Goal: Task Accomplishment & Management: Manage account settings

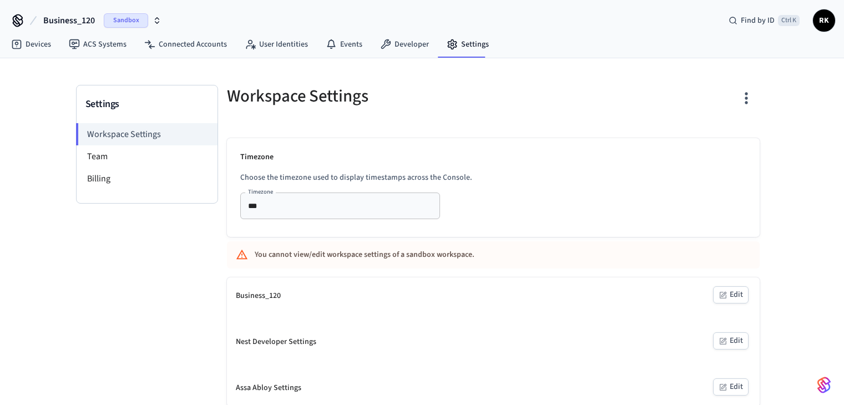
scroll to position [2, 0]
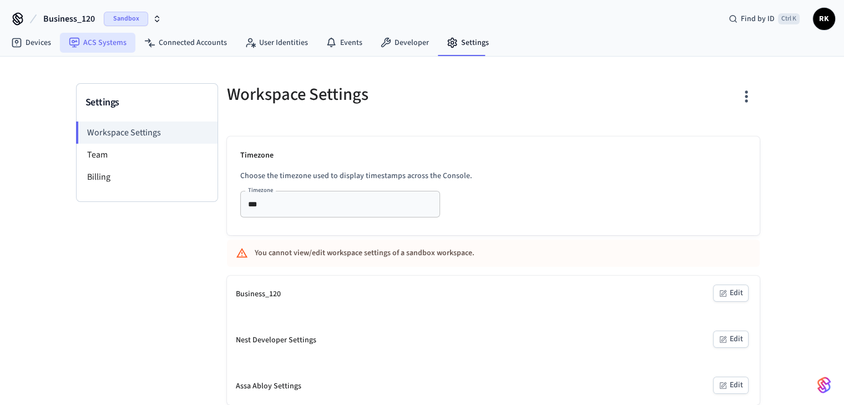
click at [88, 43] on link "ACS Systems" at bounding box center [97, 43] width 75 height 20
click at [3, 49] on link "Devices" at bounding box center [31, 43] width 58 height 20
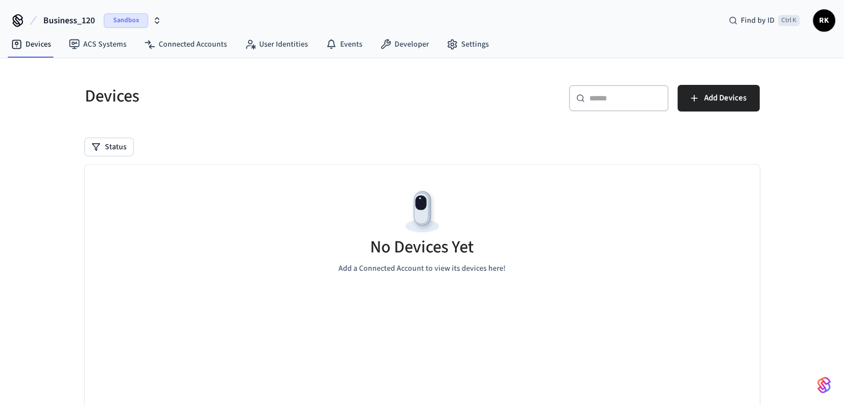
click at [78, 14] on span "Business_120" at bounding box center [69, 20] width 52 height 13
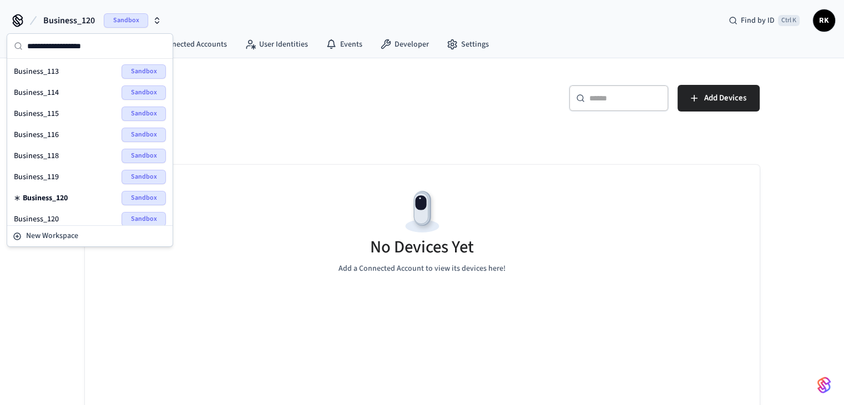
click at [57, 68] on span "Business_113" at bounding box center [36, 71] width 45 height 11
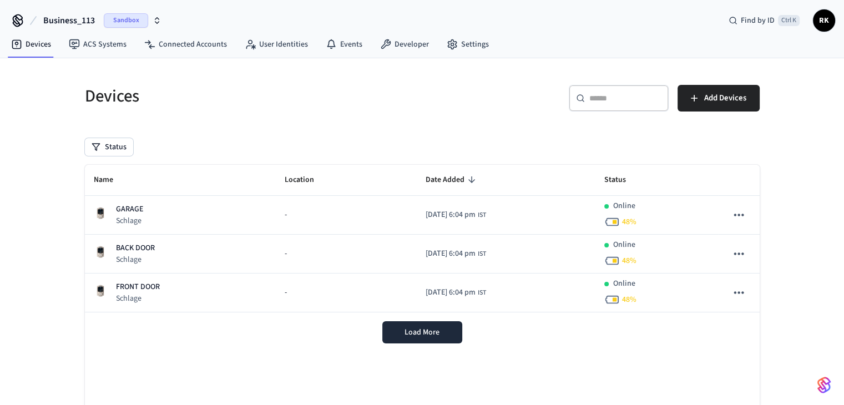
click at [794, 94] on div "Devices ​ ​ Add Devices Status Name Location Date Added Status GARAGE Schlage -…" at bounding box center [422, 268] width 844 height 420
click at [411, 337] on button "Load More" at bounding box center [422, 332] width 80 height 22
click at [424, 336] on div "Load More" at bounding box center [422, 332] width 675 height 40
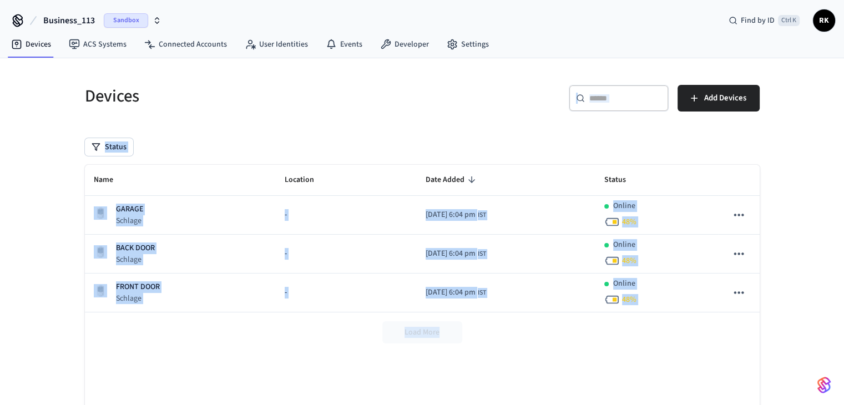
drag, startPoint x: 705, startPoint y: 348, endPoint x: 239, endPoint y: 80, distance: 537.0
click at [239, 80] on div "Devices ​ ​ Add Devices Status Name Location Date Added Status GARAGE Schlage -…" at bounding box center [422, 275] width 693 height 406
click at [340, 127] on div "Devices ​ ​ Add Devices Status Name Location Date Added Status GARAGE Schlage -…" at bounding box center [422, 275] width 693 height 406
drag, startPoint x: 73, startPoint y: 94, endPoint x: 620, endPoint y: 362, distance: 609.4
click at [587, 371] on div "Devices ​ ​ Add Devices Status Name Location Date Added Status GARAGE Schlage -…" at bounding box center [422, 275] width 693 height 406
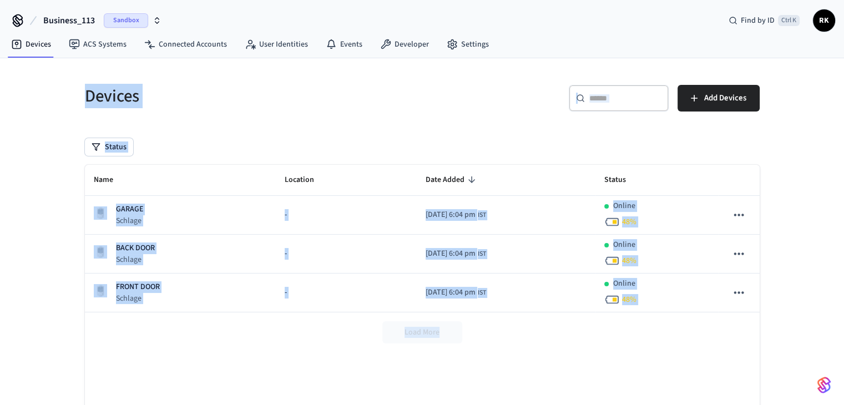
click at [619, 359] on div "Name Location Date Added Status GARAGE Schlage - [DATE] 6:04 pm IST Online 48 %…" at bounding box center [422, 307] width 675 height 284
drag, startPoint x: 69, startPoint y: 102, endPoint x: 827, endPoint y: 365, distance: 802.5
click at [827, 365] on div "Devices ​ ​ Add Devices Status Name Location Date Added Status GARAGE Schlage -…" at bounding box center [422, 268] width 844 height 420
click at [682, 344] on div "Load More" at bounding box center [422, 332] width 675 height 40
drag, startPoint x: 682, startPoint y: 344, endPoint x: 0, endPoint y: -14, distance: 769.9
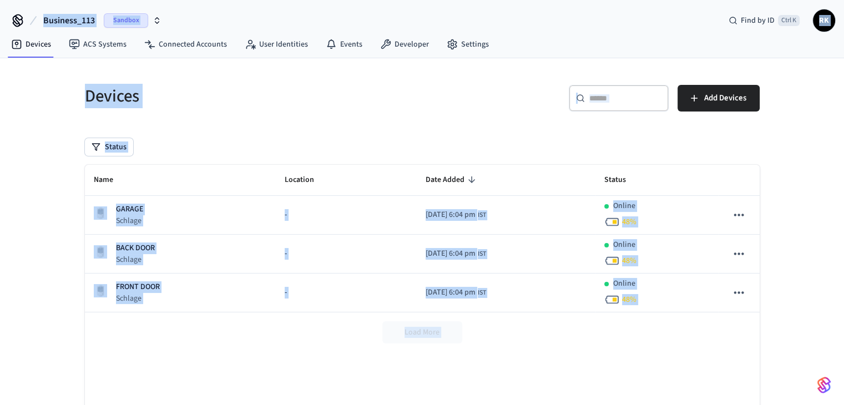
click at [0, 0] on html "Business_113 Sandbox Find by ID Ctrl K RK Devices ACS Systems Connected Account…" at bounding box center [422, 239] width 844 height 478
click at [134, 99] on h5 "Devices" at bounding box center [250, 96] width 331 height 23
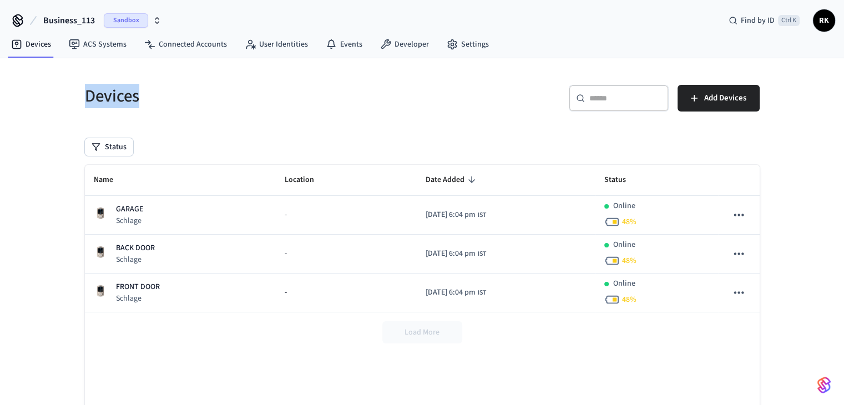
click at [134, 99] on h5 "Devices" at bounding box center [250, 96] width 331 height 23
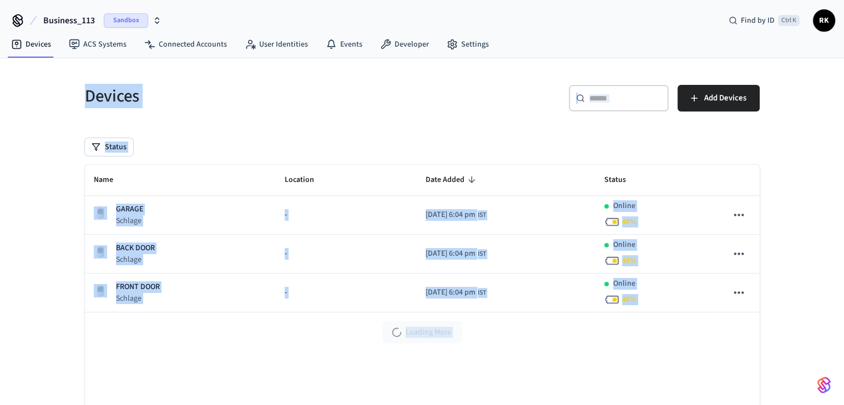
drag, startPoint x: 134, startPoint y: 99, endPoint x: 737, endPoint y: 392, distance: 669.7
click at [737, 392] on div "Devices ​ ​ Add Devices Status Name Location Date Added Status GARAGE Schlage -…" at bounding box center [422, 275] width 693 height 406
click at [660, 354] on div "Name Location Date Added Status GARAGE Schlage - [DATE] 6:04 pm IST Online 48 %…" at bounding box center [422, 307] width 675 height 284
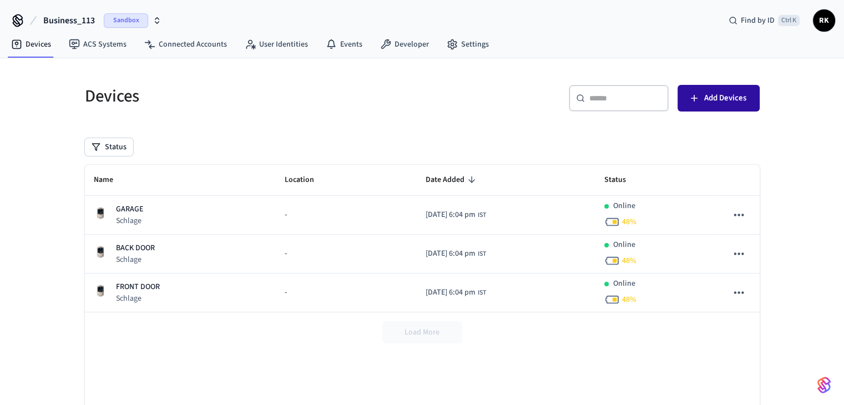
click at [710, 103] on span "Add Devices" at bounding box center [725, 98] width 42 height 14
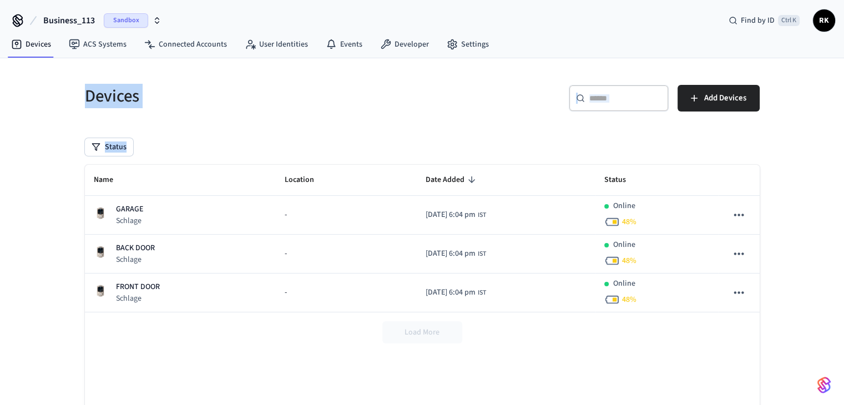
drag, startPoint x: 57, startPoint y: 73, endPoint x: 328, endPoint y: 148, distance: 281.6
click at [324, 152] on div "Devices ​ ​ Add Devices Status Name Location Date Added Status GARAGE Schlage -…" at bounding box center [422, 268] width 844 height 420
click at [274, 110] on div "Devices" at bounding box center [244, 96] width 344 height 49
drag, startPoint x: 274, startPoint y: 110, endPoint x: 0, endPoint y: -48, distance: 316.8
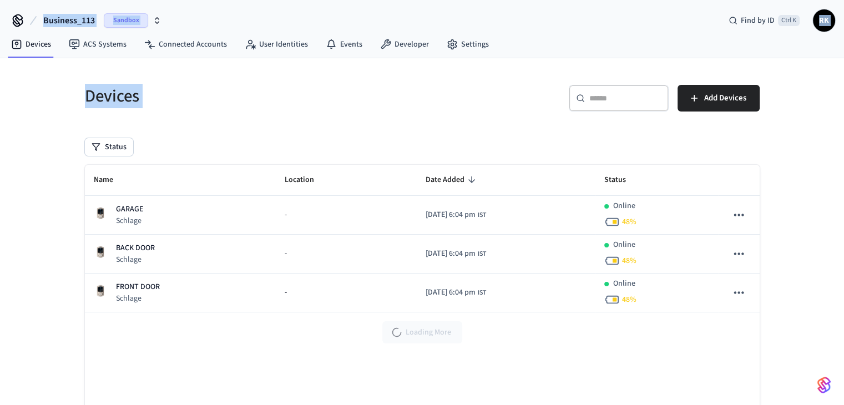
click at [0, 0] on html "Business_113 Sandbox Find by ID Ctrl K RK Devices ACS Systems Connected Account…" at bounding box center [422, 239] width 844 height 478
click at [117, 110] on div "Devices" at bounding box center [244, 96] width 344 height 49
drag, startPoint x: 117, startPoint y: 110, endPoint x: 374, endPoint y: 125, distance: 257.4
click at [299, 137] on div "Devices ​ ​ Add Devices Status Name Location Date Added Status GARAGE Schlage -…" at bounding box center [422, 275] width 693 height 406
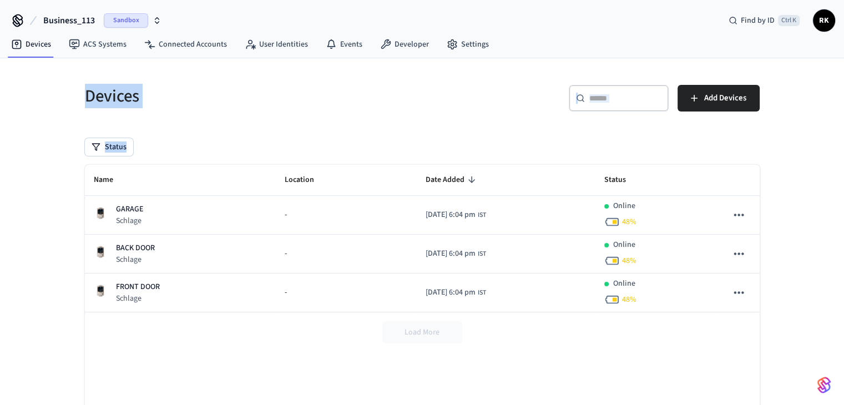
click at [366, 99] on h5 "Devices" at bounding box center [250, 96] width 331 height 23
drag, startPoint x: 366, startPoint y: 99, endPoint x: 0, endPoint y: -35, distance: 390.0
click at [0, 0] on html "Business_113 Sandbox Find by ID Ctrl K RK Devices ACS Systems Connected Account…" at bounding box center [422, 239] width 844 height 478
click at [157, 107] on h5 "Devices" at bounding box center [250, 96] width 331 height 23
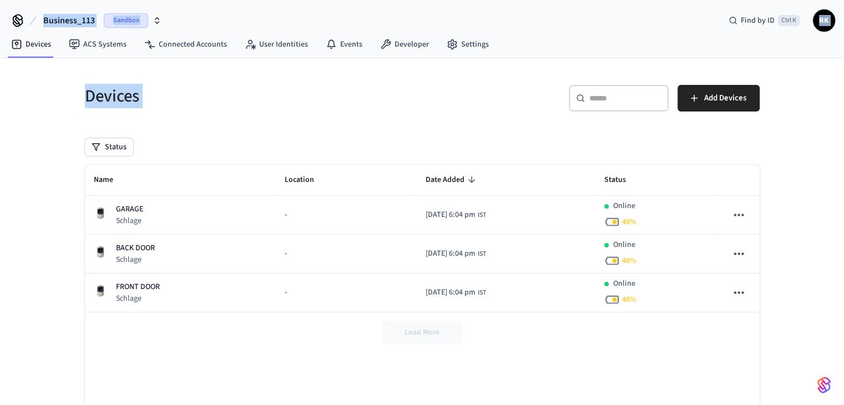
drag, startPoint x: 157, startPoint y: 107, endPoint x: 0, endPoint y: -48, distance: 220.6
click at [0, 0] on html "Business_113 Sandbox Find by ID Ctrl K RK Devices ACS Systems Connected Account…" at bounding box center [422, 239] width 844 height 478
click at [44, 18] on span "Business_113" at bounding box center [69, 20] width 52 height 13
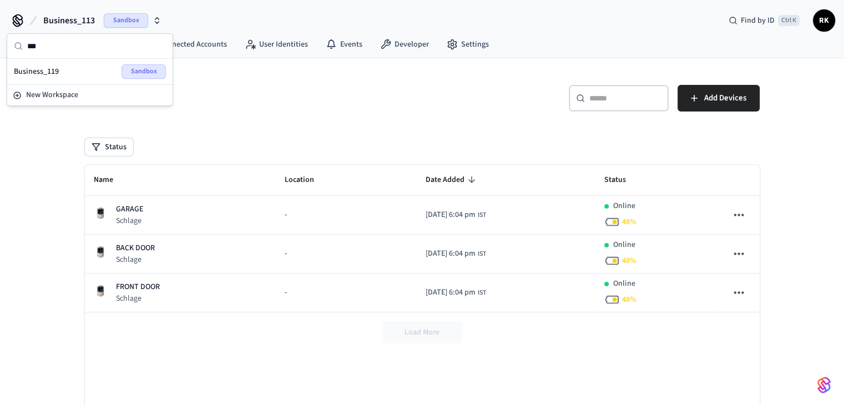
type input "***"
click at [71, 70] on div "Business_119 Sandbox" at bounding box center [90, 71] width 152 height 14
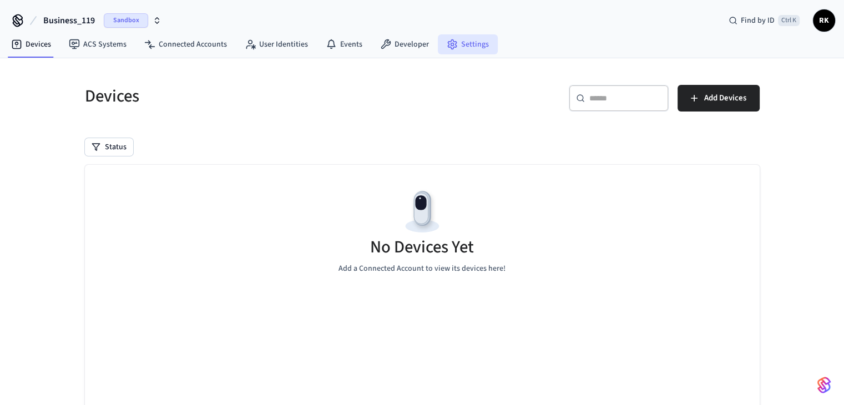
click at [452, 37] on link "Settings" at bounding box center [468, 44] width 60 height 20
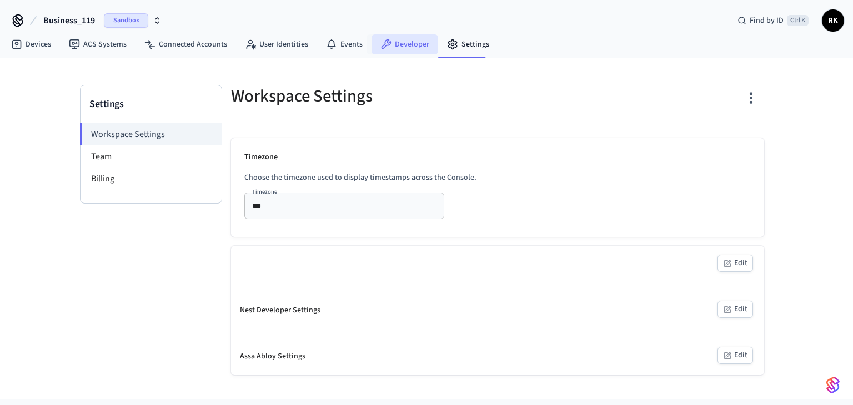
click at [399, 41] on link "Developer" at bounding box center [404, 44] width 67 height 20
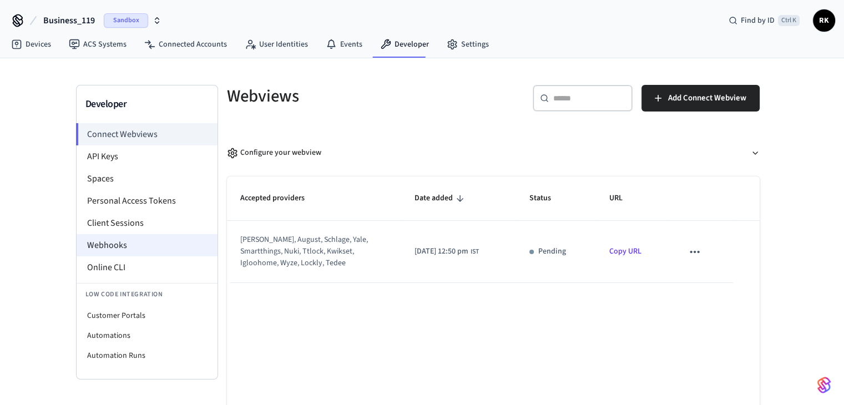
click at [110, 249] on li "Webhooks" at bounding box center [147, 245] width 141 height 22
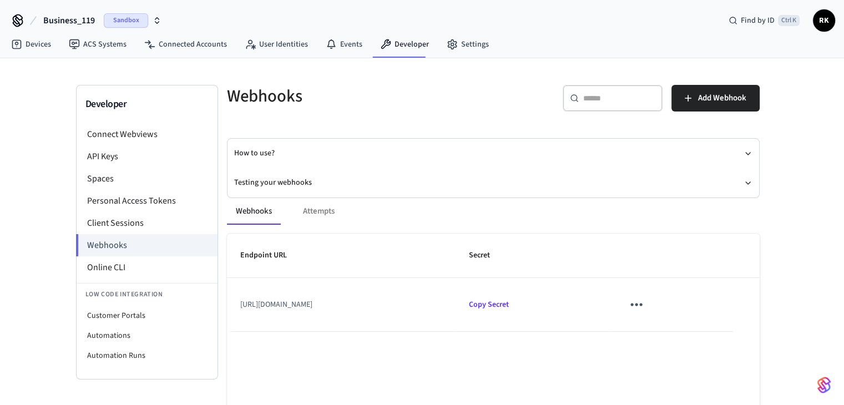
click at [643, 304] on icon "sticky table" at bounding box center [637, 305] width 12 height 3
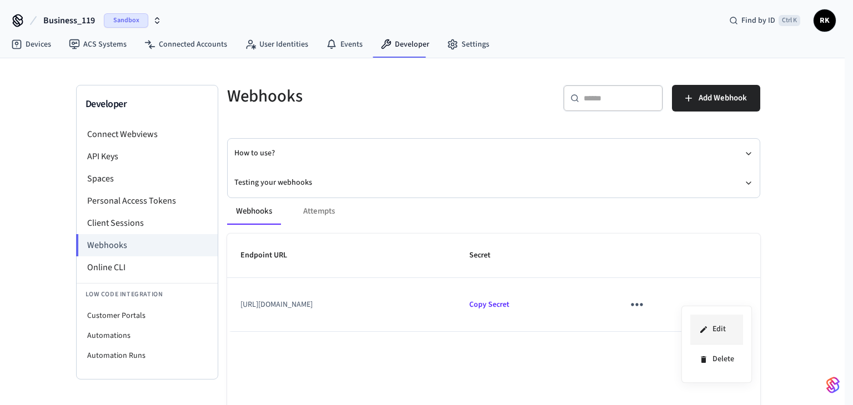
click at [717, 327] on li "Edit" at bounding box center [716, 330] width 53 height 30
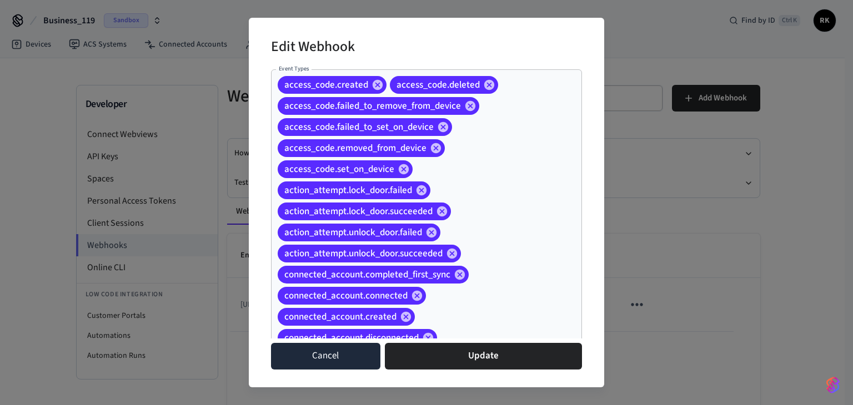
click at [338, 364] on button "Cancel" at bounding box center [325, 356] width 109 height 27
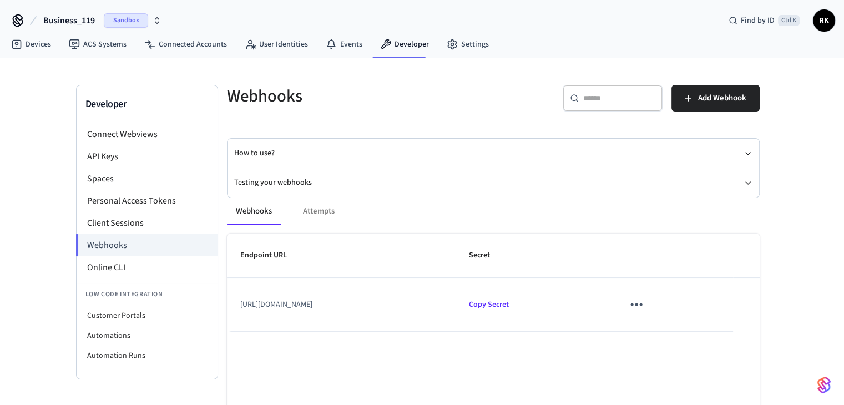
click at [329, 214] on div "Webhooks Attempts" at bounding box center [493, 211] width 533 height 27
click at [270, 207] on button "Webhooks" at bounding box center [254, 211] width 54 height 27
click at [366, 309] on td "[URL][DOMAIN_NAME]" at bounding box center [341, 304] width 229 height 53
drag, startPoint x: 366, startPoint y: 309, endPoint x: 320, endPoint y: 223, distance: 97.6
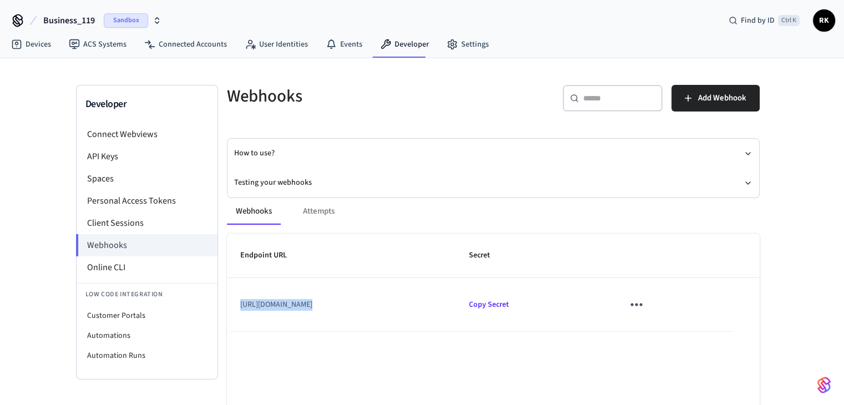
click at [320, 223] on div "Webhooks Attempts Endpoint URL Secret [URL][DOMAIN_NAME] Copy Secret Rows per p…" at bounding box center [487, 351] width 546 height 332
click at [324, 208] on div "Webhooks Attempts" at bounding box center [493, 211] width 533 height 27
drag, startPoint x: 324, startPoint y: 208, endPoint x: 265, endPoint y: 136, distance: 93.0
click at [265, 136] on div "Webhooks ​ ​ Add Webhook How to use? Testing your webhooks Webhooks Attempts En…" at bounding box center [493, 277] width 551 height 384
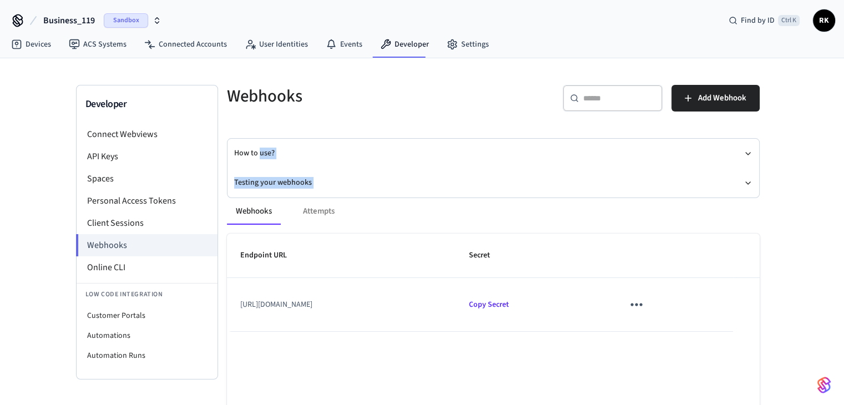
click at [270, 136] on div "Webhooks ​ ​ Add Webhook How to use? Testing your webhooks Webhooks Attempts En…" at bounding box center [493, 277] width 551 height 384
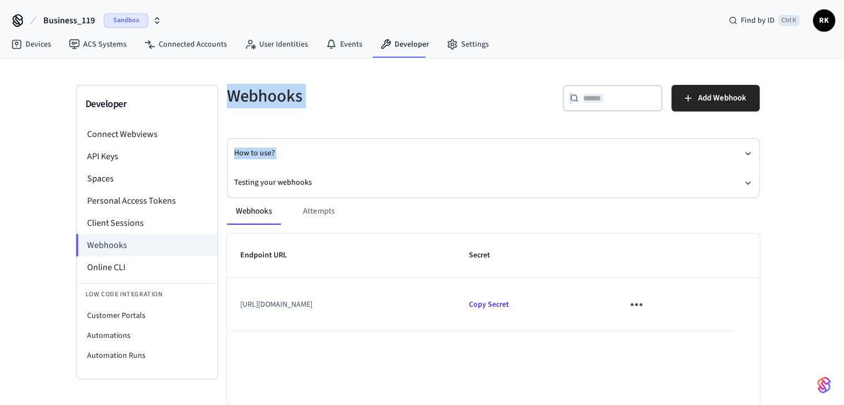
drag, startPoint x: 270, startPoint y: 136, endPoint x: 264, endPoint y: 95, distance: 40.9
click at [265, 95] on div "Webhooks ​ ​ Add Webhook How to use? Testing your webhooks Webhooks Attempts En…" at bounding box center [493, 277] width 551 height 384
click at [261, 95] on h5 "Webhooks" at bounding box center [357, 96] width 260 height 23
drag, startPoint x: 261, startPoint y: 95, endPoint x: 418, endPoint y: 310, distance: 265.6
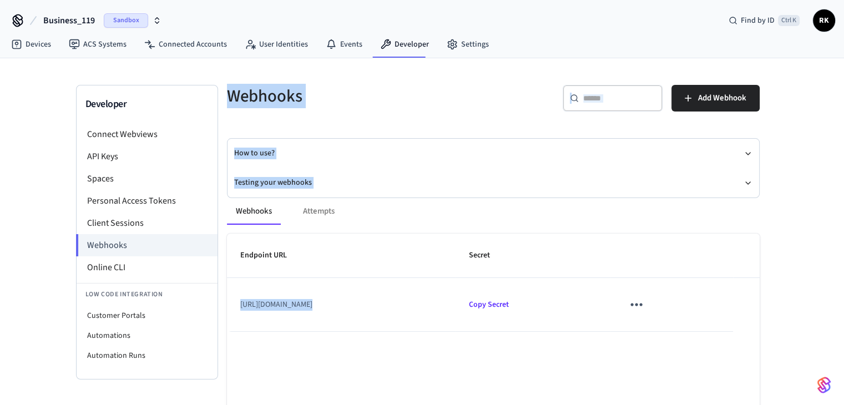
click at [418, 310] on div "Webhooks ​ ​ Add Webhook How to use? Testing your webhooks Webhooks Attempts En…" at bounding box center [493, 277] width 551 height 384
click at [416, 291] on td "[URL][DOMAIN_NAME]" at bounding box center [341, 304] width 229 height 53
drag, startPoint x: 416, startPoint y: 291, endPoint x: 253, endPoint y: 88, distance: 260.6
click at [253, 88] on div "Webhooks ​ ​ Add Webhook How to use? Testing your webhooks Webhooks Attempts En…" at bounding box center [493, 277] width 551 height 384
click at [251, 89] on h5 "Webhooks" at bounding box center [357, 96] width 260 height 23
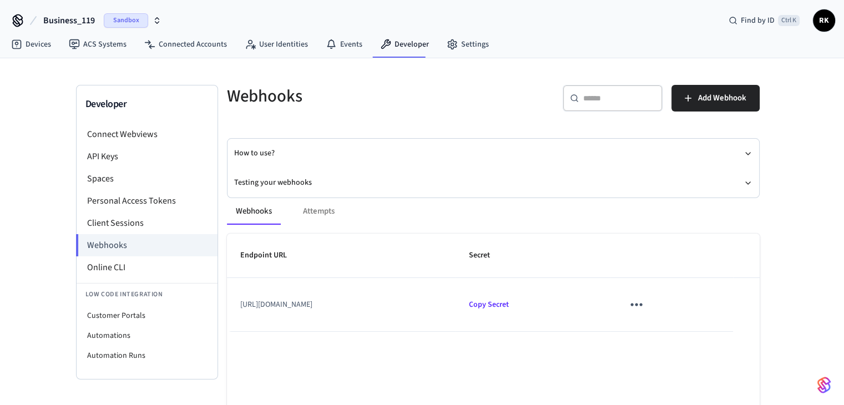
click at [808, 280] on div "Developer Connect Webviews API Keys Spaces Personal Access Tokens Client Sessio…" at bounding box center [422, 263] width 844 height 410
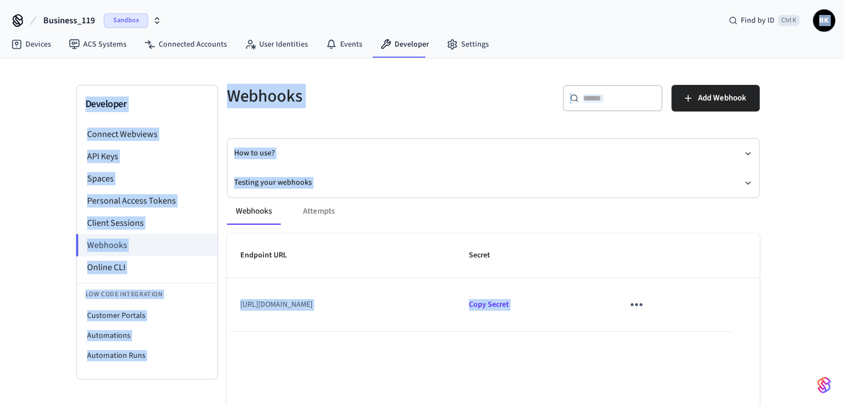
drag, startPoint x: 808, startPoint y: 280, endPoint x: 230, endPoint y: 6, distance: 639.8
click at [213, 3] on div "Business_119 Sandbox Find by ID Ctrl K RK Devices ACS Systems Connected Account…" at bounding box center [422, 234] width 844 height 468
click at [337, 87] on h5 "Webhooks" at bounding box center [357, 96] width 260 height 23
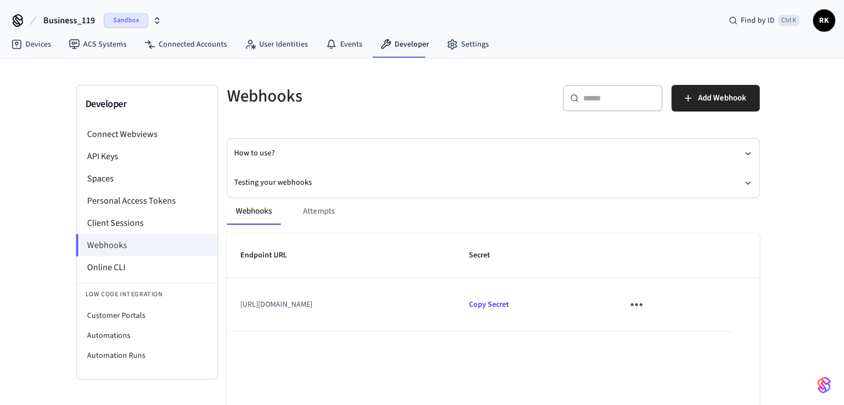
click at [292, 97] on h5 "Webhooks" at bounding box center [357, 96] width 260 height 23
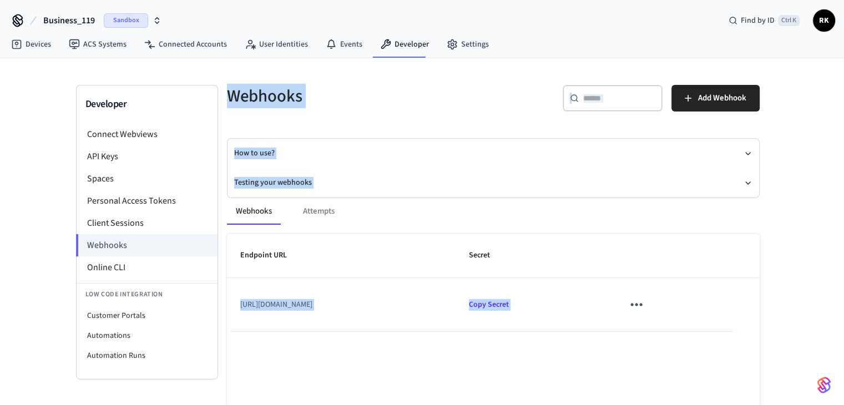
drag, startPoint x: 292, startPoint y: 97, endPoint x: 808, endPoint y: 396, distance: 596.6
click at [771, 405] on html "Business_119 Sandbox Find by ID Ctrl K RK Devices ACS Systems Connected Account…" at bounding box center [422, 234] width 844 height 468
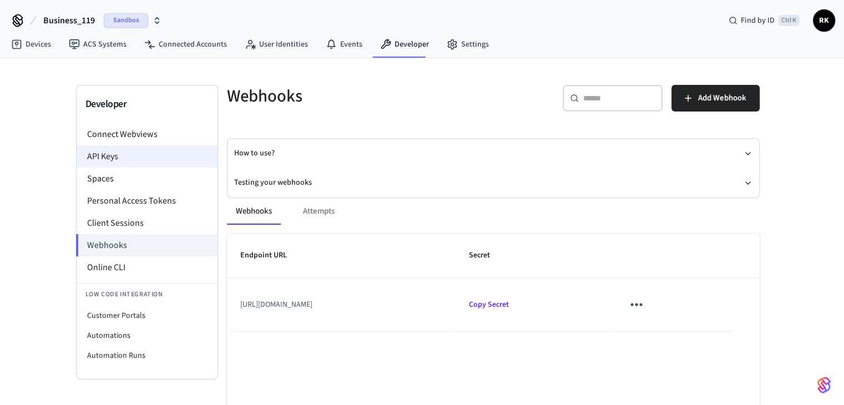
click at [144, 149] on li "API Keys" at bounding box center [147, 156] width 141 height 22
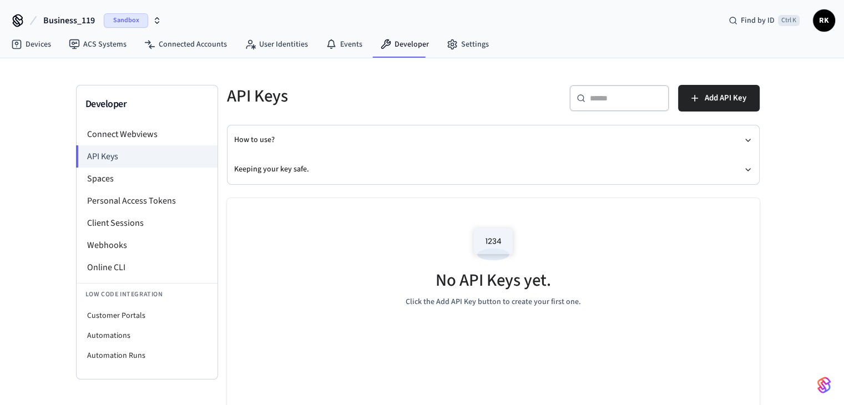
click at [497, 230] on img at bounding box center [493, 243] width 50 height 47
drag, startPoint x: 497, startPoint y: 230, endPoint x: 593, endPoint y: 358, distance: 159.7
click at [591, 358] on div "No API Keys yet. Click the Add API Key button to create your first one." at bounding box center [493, 333] width 533 height 270
click at [589, 309] on div "No API Keys yet. Click the Add API Key button to create your first one." at bounding box center [493, 264] width 533 height 132
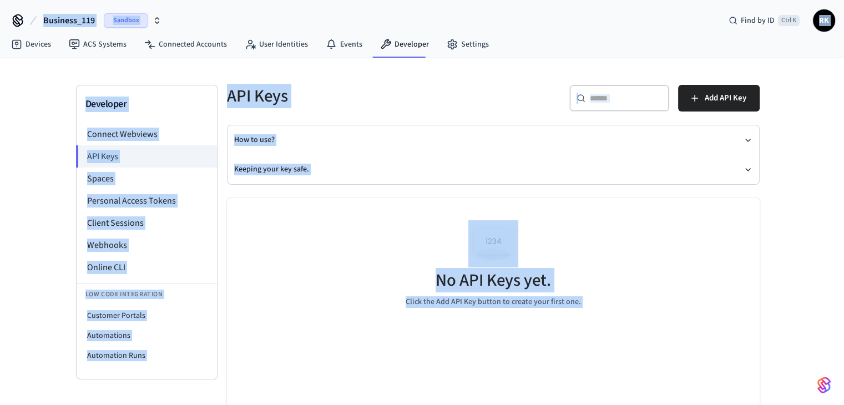
drag, startPoint x: 589, startPoint y: 309, endPoint x: 0, endPoint y: 9, distance: 661.0
click at [0, 9] on div "Business_119 Sandbox Find by ID Ctrl K RK Devices ACS Systems Connected Account…" at bounding box center [422, 204] width 844 height 408
click at [346, 135] on button "How to use?" at bounding box center [493, 139] width 518 height 29
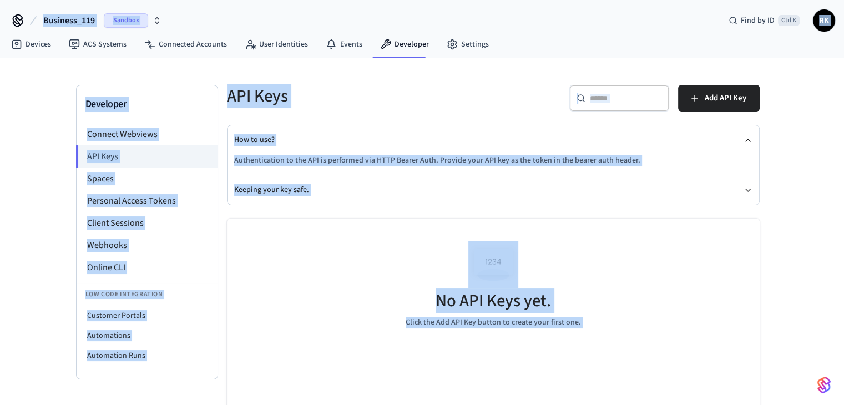
click at [364, 100] on h5 "API Keys" at bounding box center [357, 96] width 260 height 23
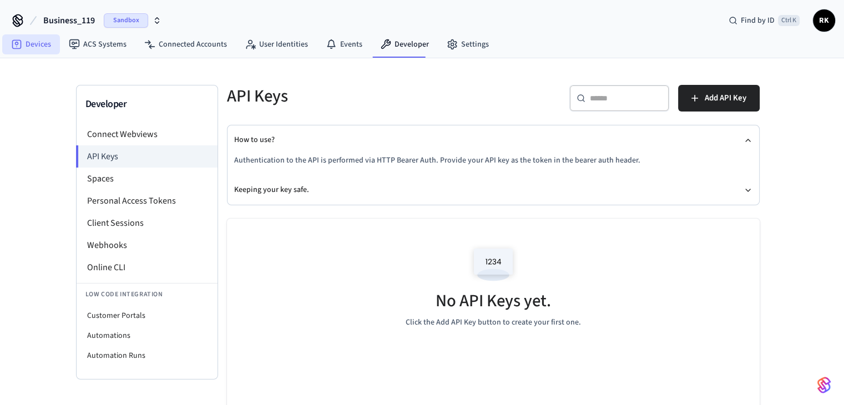
click at [27, 39] on link "Devices" at bounding box center [31, 44] width 58 height 20
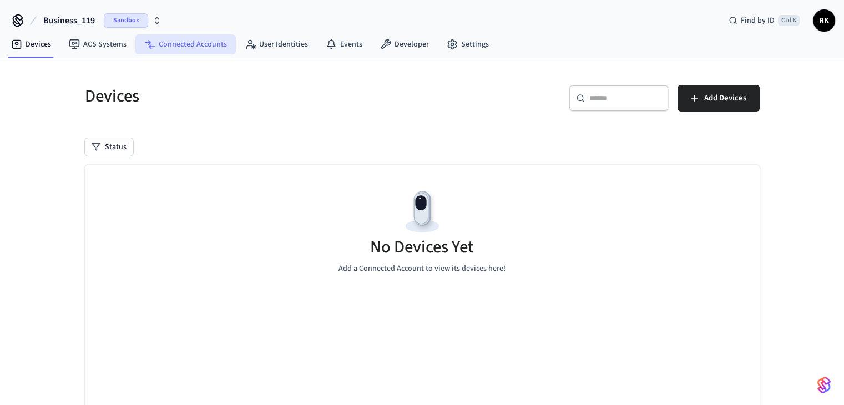
click at [181, 42] on link "Connected Accounts" at bounding box center [185, 44] width 100 height 20
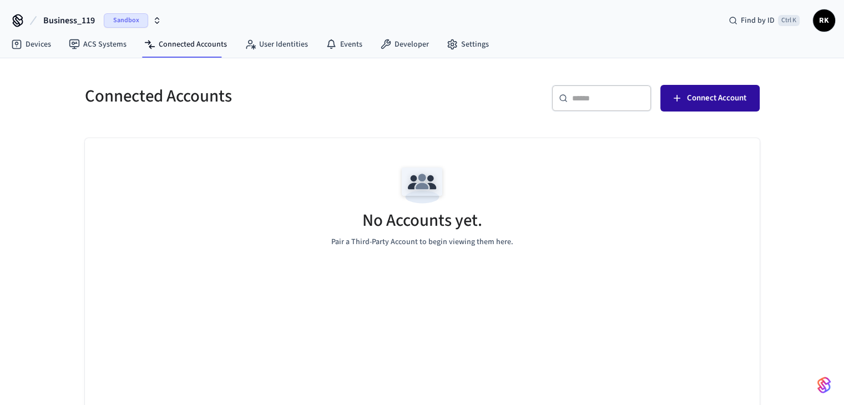
click at [721, 98] on span "Connect Account" at bounding box center [716, 98] width 59 height 14
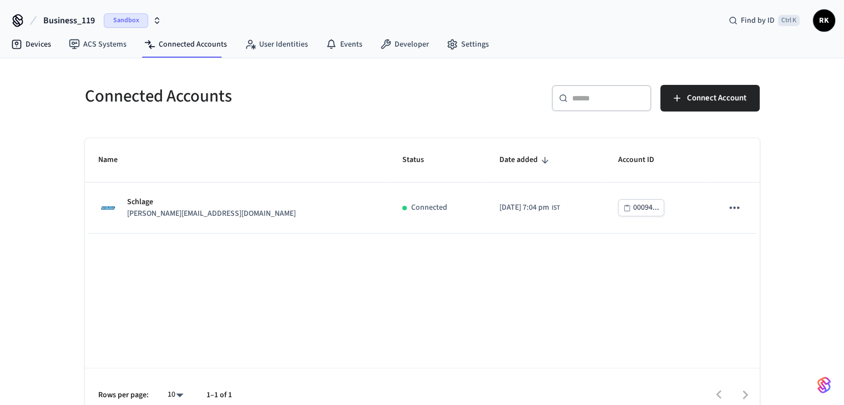
click at [0, 38] on div "Devices ACS Systems Connected Accounts User Identities Events Developer Settings" at bounding box center [422, 45] width 844 height 26
click at [32, 38] on link "Devices" at bounding box center [31, 44] width 58 height 20
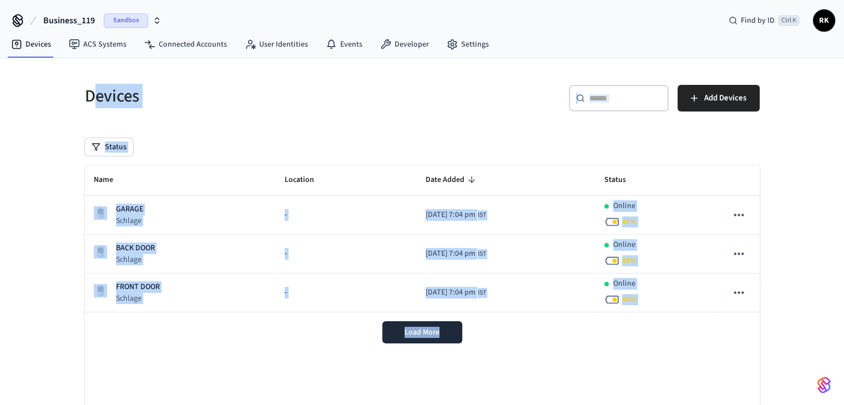
scroll to position [72, 0]
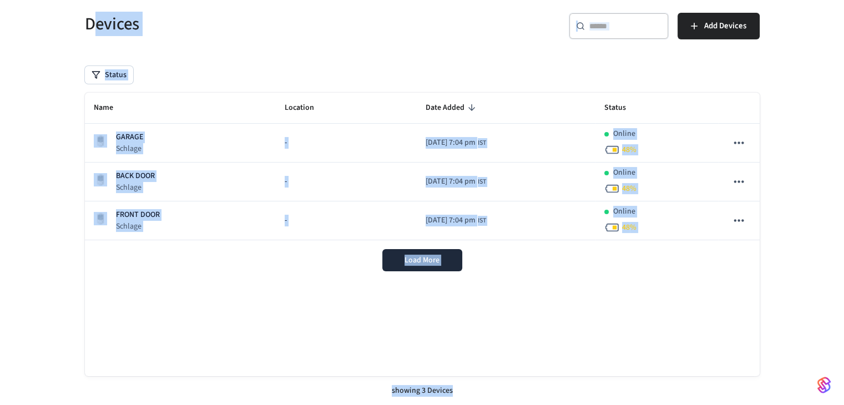
drag, startPoint x: 98, startPoint y: 80, endPoint x: 800, endPoint y: 359, distance: 755.9
click at [844, 405] on html "Business_119 Sandbox Find by ID Ctrl K RK Devices ACS Systems Connected Account…" at bounding box center [422, 167] width 844 height 478
click at [748, 327] on div "Name Location Date Added Status GARAGE Schlage - [DATE] 7:04 pm IST Online 48 %…" at bounding box center [422, 235] width 675 height 284
drag, startPoint x: 748, startPoint y: 327, endPoint x: 0, endPoint y: -31, distance: 829.2
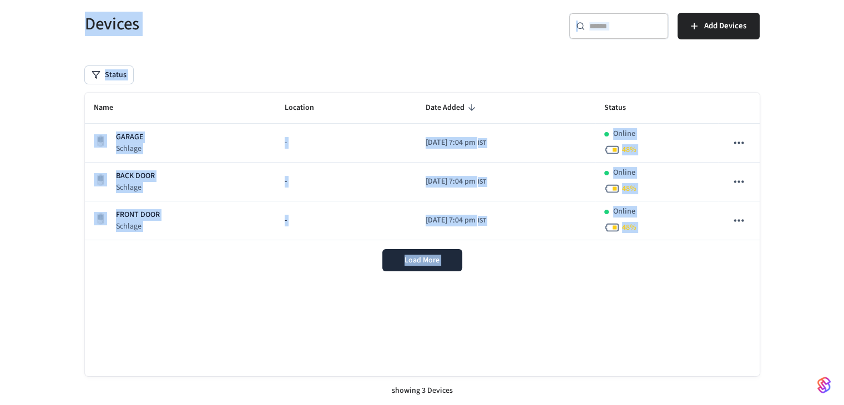
click at [0, 0] on html "Business_119 Sandbox Find by ID Ctrl K RK Devices ACS Systems Connected Account…" at bounding box center [422, 167] width 844 height 478
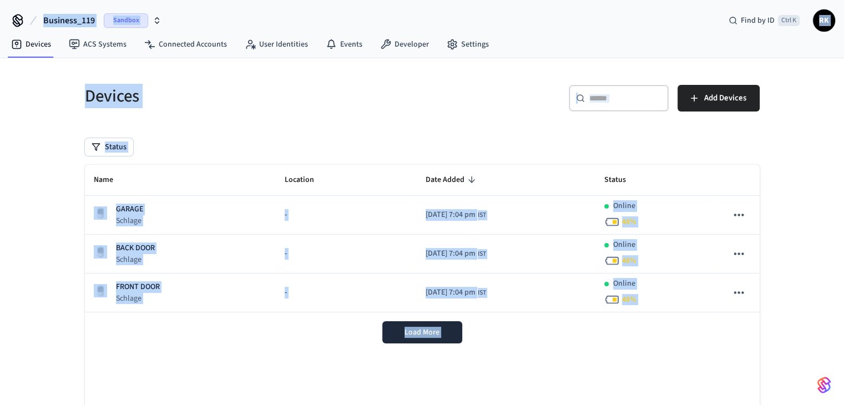
click at [159, 87] on h5 "Devices" at bounding box center [250, 96] width 331 height 23
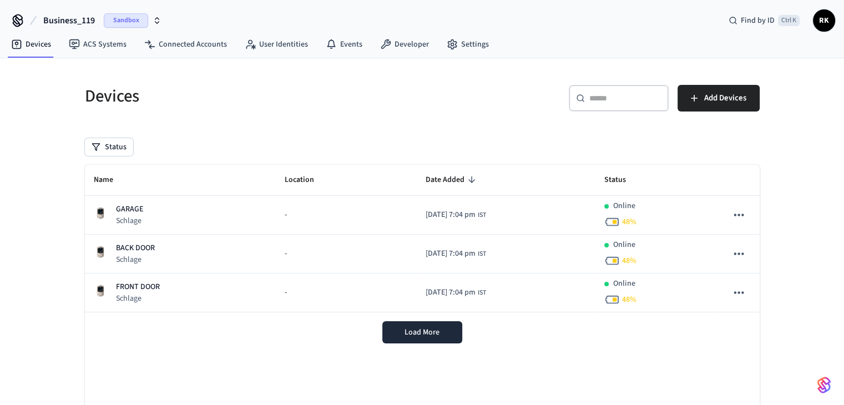
click at [159, 87] on h5 "Devices" at bounding box center [250, 96] width 331 height 23
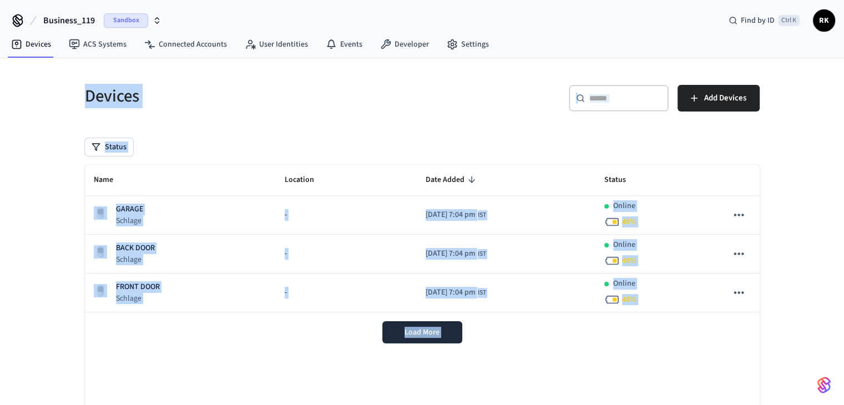
drag, startPoint x: 159, startPoint y: 87, endPoint x: 728, endPoint y: 366, distance: 634.0
click at [728, 367] on div "Devices ​ ​ Add Devices Status Name Location Date Added Status GARAGE Schlage -…" at bounding box center [422, 275] width 693 height 406
click at [724, 342] on div "Load More" at bounding box center [422, 332] width 675 height 40
drag, startPoint x: 724, startPoint y: 342, endPoint x: 0, endPoint y: 52, distance: 780.3
click at [0, 52] on div "Business_119 Sandbox Find by ID Ctrl K RK Devices ACS Systems Connected Account…" at bounding box center [422, 239] width 844 height 478
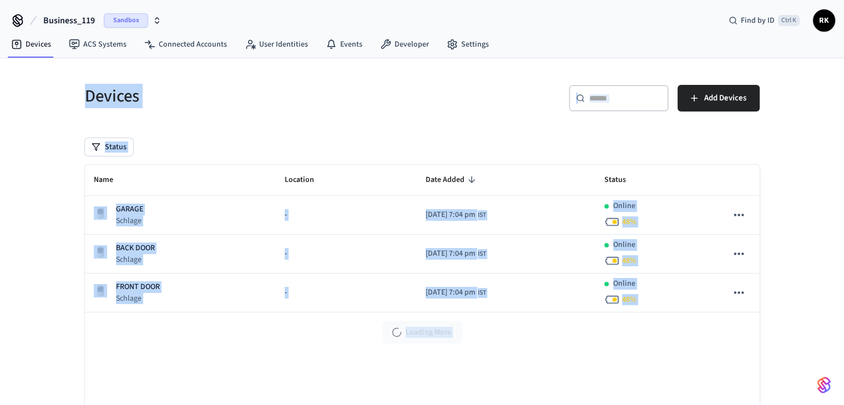
click at [223, 98] on h5 "Devices" at bounding box center [250, 96] width 331 height 23
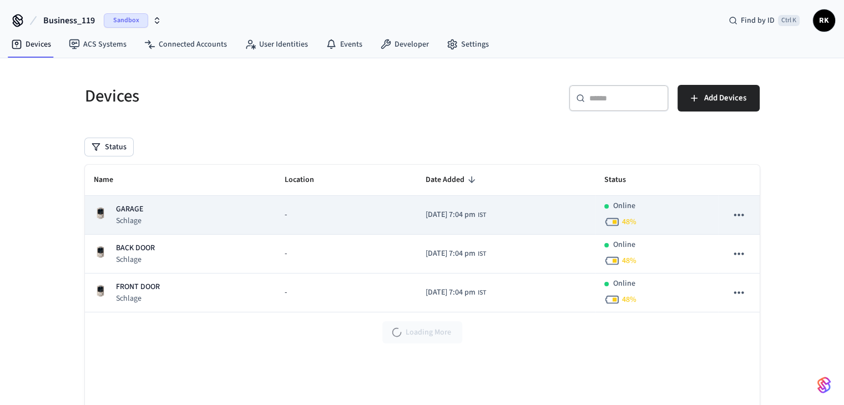
click at [193, 205] on div "GARAGE Schlage" at bounding box center [181, 215] width 174 height 23
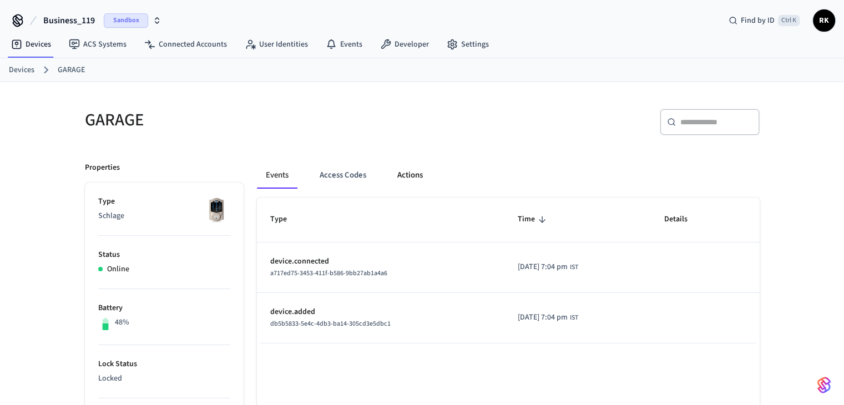
click at [405, 176] on button "Actions" at bounding box center [410, 175] width 43 height 27
